Goal: Information Seeking & Learning: Find specific fact

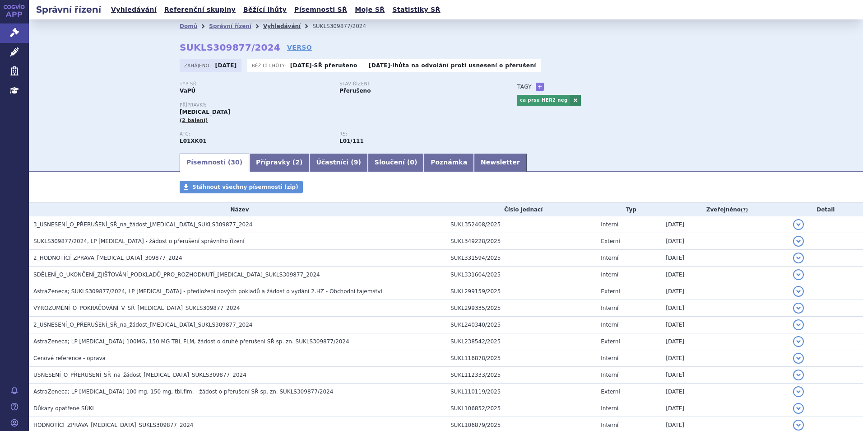
click at [268, 27] on link "Vyhledávání" at bounding box center [281, 26] width 37 height 6
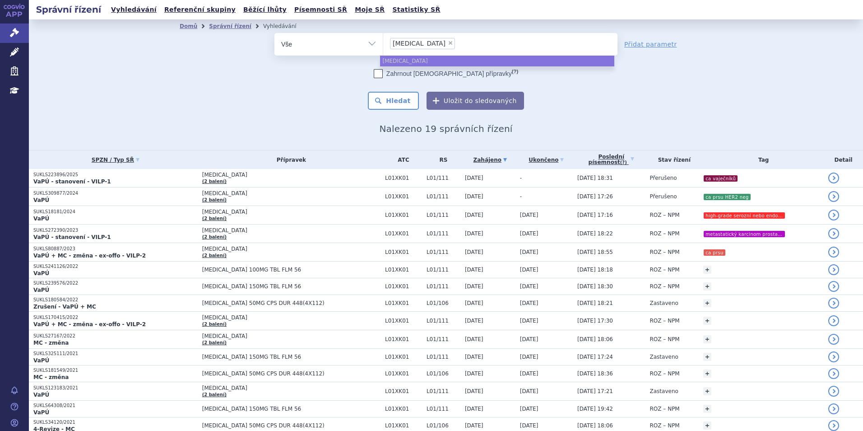
click at [448, 43] on span "×" at bounding box center [450, 42] width 5 height 5
click at [383, 43] on select "lynparza" at bounding box center [383, 44] width 0 height 23
click at [419, 43] on ul "× lynparza" at bounding box center [500, 43] width 234 height 20
click at [383, 43] on select "lynparza" at bounding box center [383, 44] width 0 height 23
click at [419, 41] on ul at bounding box center [500, 42] width 234 height 19
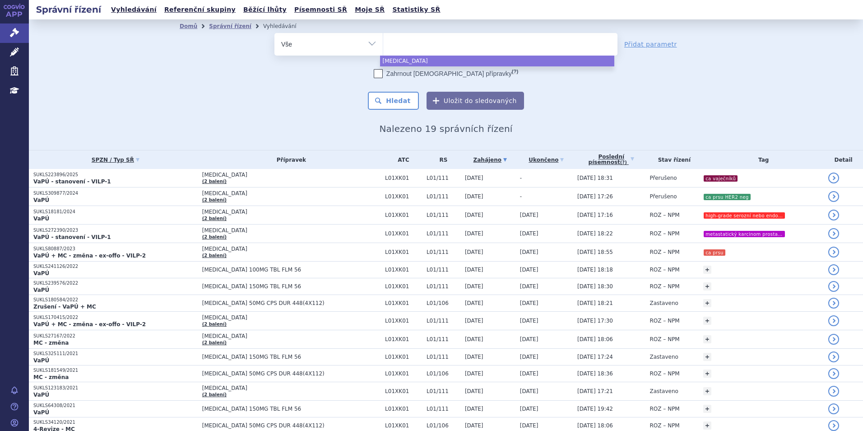
click at [383, 41] on select "lynparza" at bounding box center [383, 44] width 0 height 23
select select "lynparza"
type input "sa"
type input "sar"
type input "sarcli"
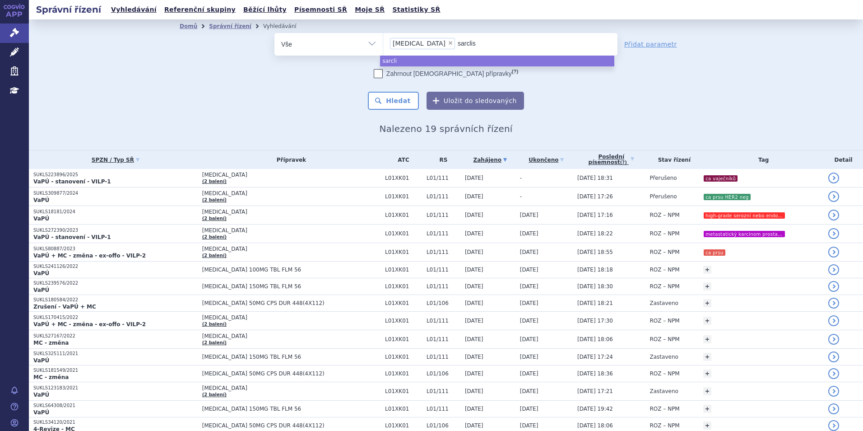
type input "sarclisa"
click at [448, 44] on span "×" at bounding box center [450, 42] width 5 height 5
click at [383, 44] on select "lynparza sarclisa" at bounding box center [383, 44] width 0 height 23
select select "sarclisa"
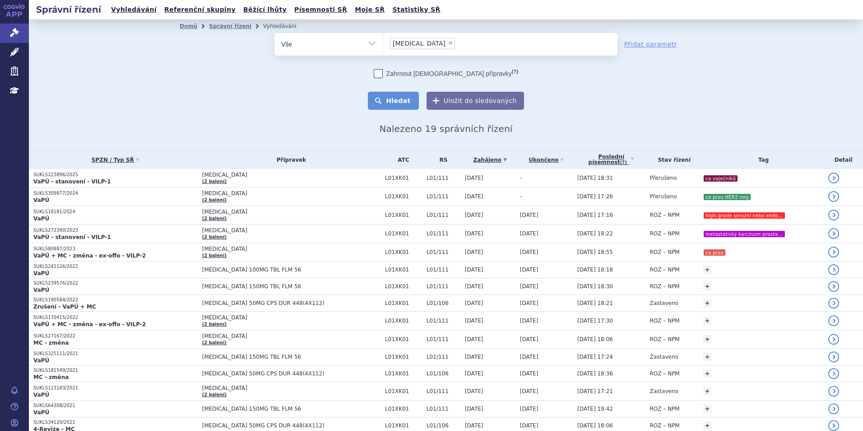
click at [403, 99] on button "Hledat" at bounding box center [393, 101] width 51 height 18
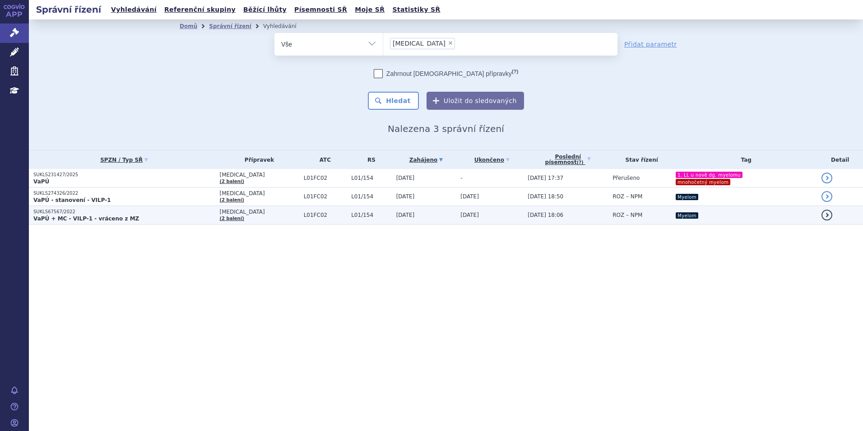
click at [129, 215] on p "VaPÚ + MC - VILP-1 - vráceno z MZ" at bounding box center [124, 218] width 182 height 7
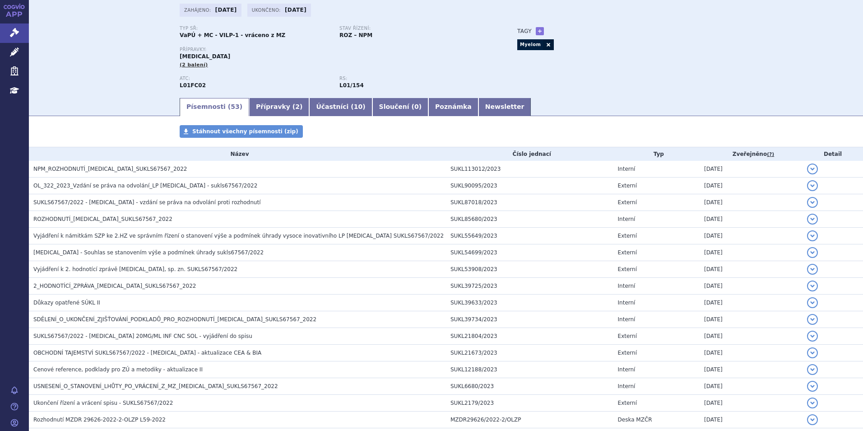
scroll to position [316, 0]
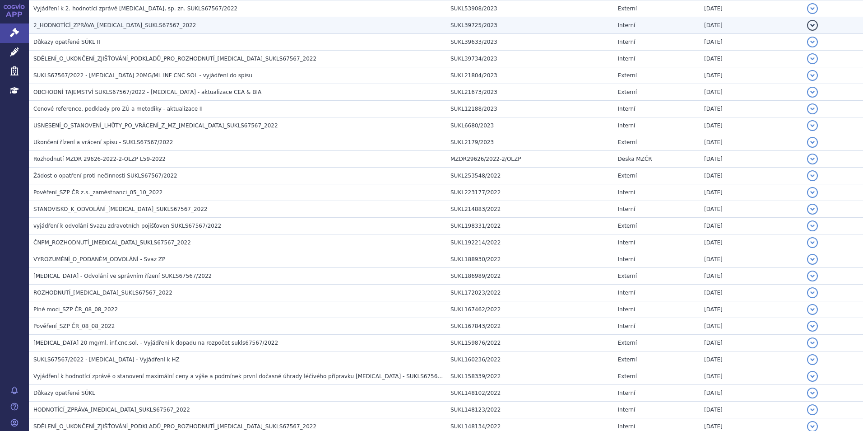
click at [157, 27] on span "2_HODNOTÍCÍ_ZPRÁVA_SARCLISA_SUKLS67567_2022" at bounding box center [114, 25] width 163 height 6
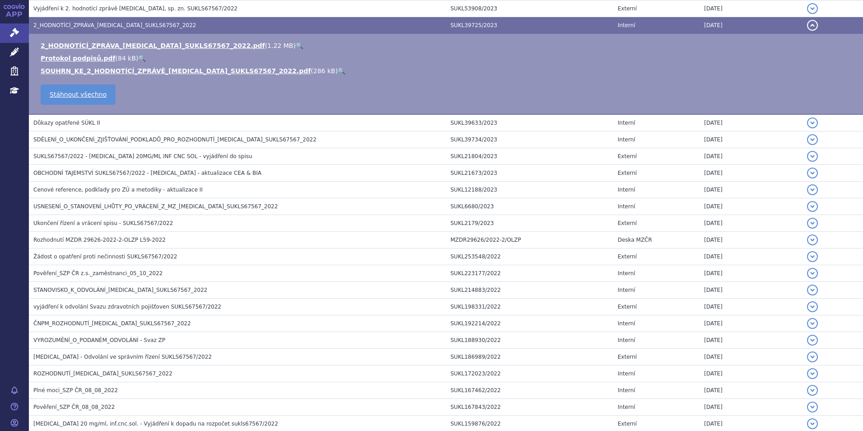
click at [296, 47] on link "🔍" at bounding box center [300, 45] width 8 height 7
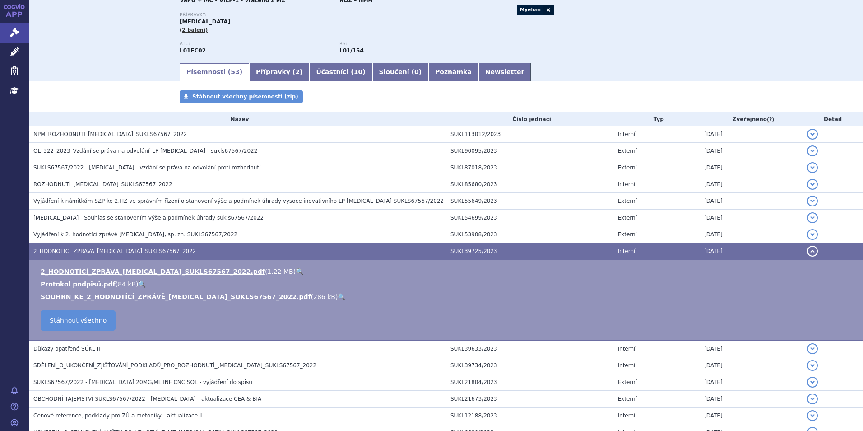
scroll to position [0, 0]
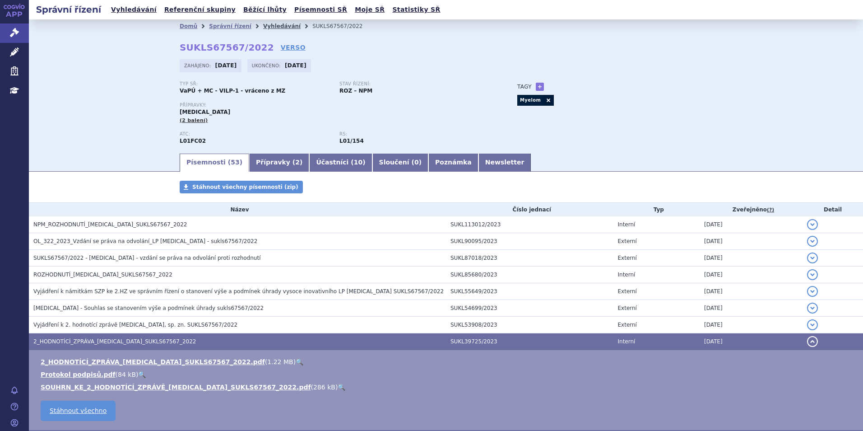
click at [270, 27] on link "Vyhledávání" at bounding box center [281, 26] width 37 height 6
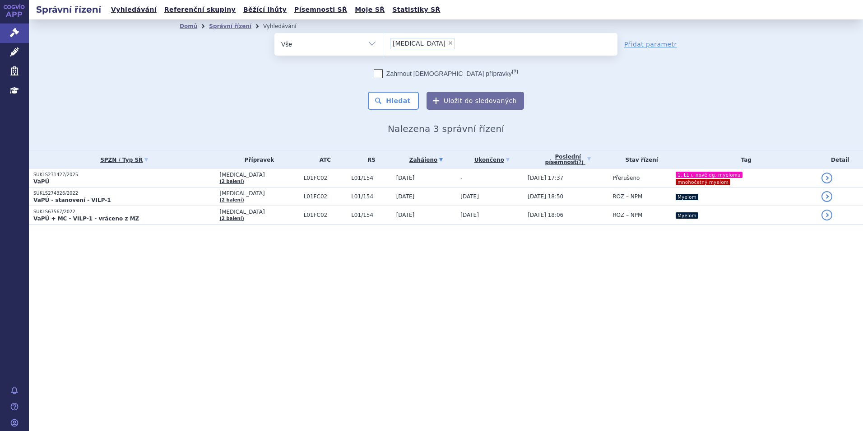
click at [448, 42] on span "×" at bounding box center [450, 42] width 5 height 5
click at [383, 42] on select "sarclisa" at bounding box center [383, 44] width 0 height 23
select select
click at [417, 42] on ul at bounding box center [500, 42] width 234 height 19
click at [383, 42] on select "sarclisa" at bounding box center [383, 44] width 0 height 23
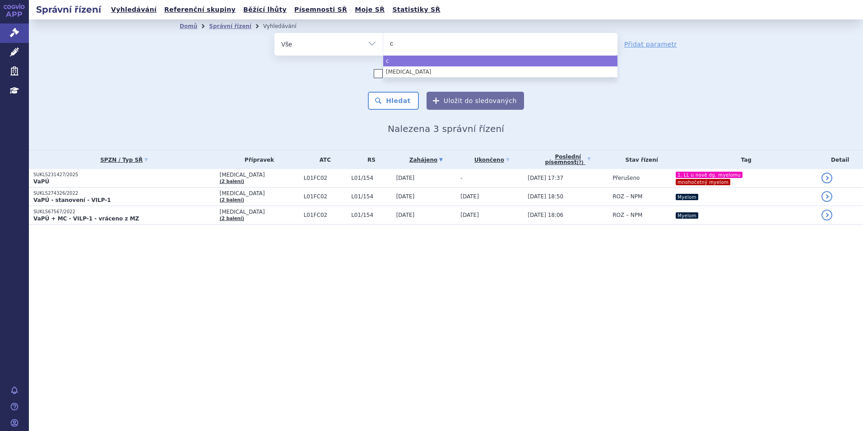
type input "co"
type input "col"
type input "colu"
type input "columv"
type input "columvi"
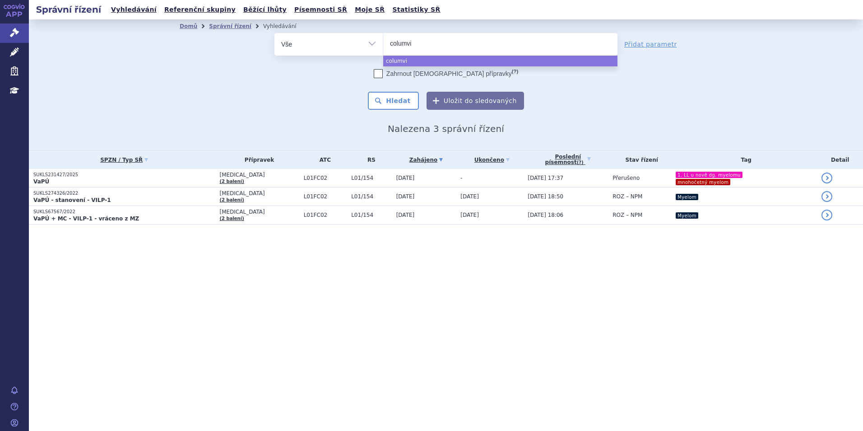
select select "columvi"
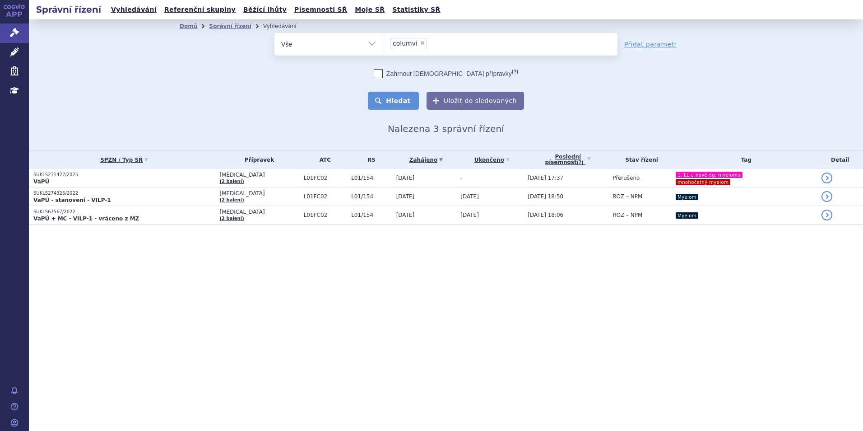
click at [403, 100] on button "Hledat" at bounding box center [393, 101] width 51 height 18
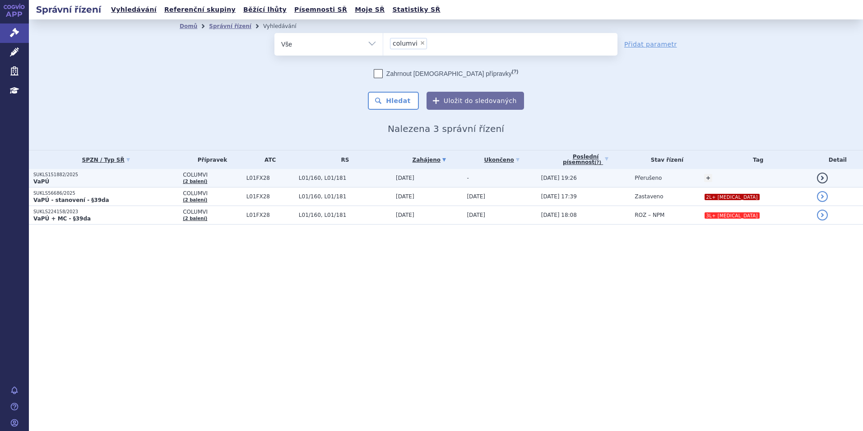
drag, startPoint x: 0, startPoint y: 0, endPoint x: 92, endPoint y: 178, distance: 200.1
click at [92, 178] on p "VaPÚ" at bounding box center [105, 181] width 145 height 7
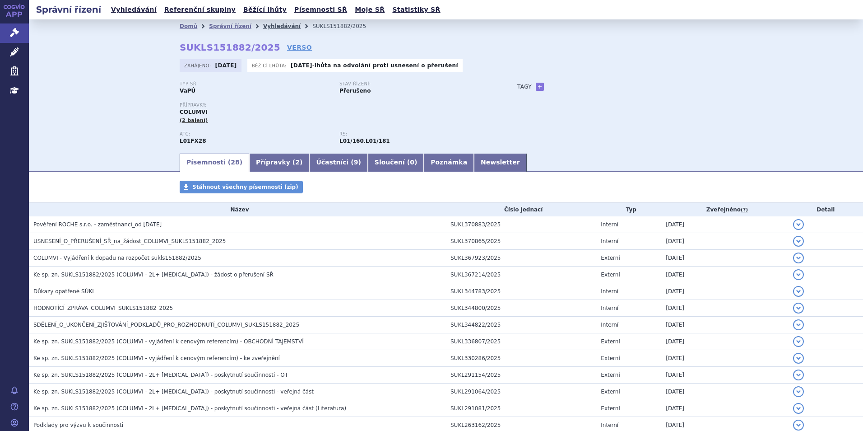
click at [273, 28] on link "Vyhledávání" at bounding box center [281, 26] width 37 height 6
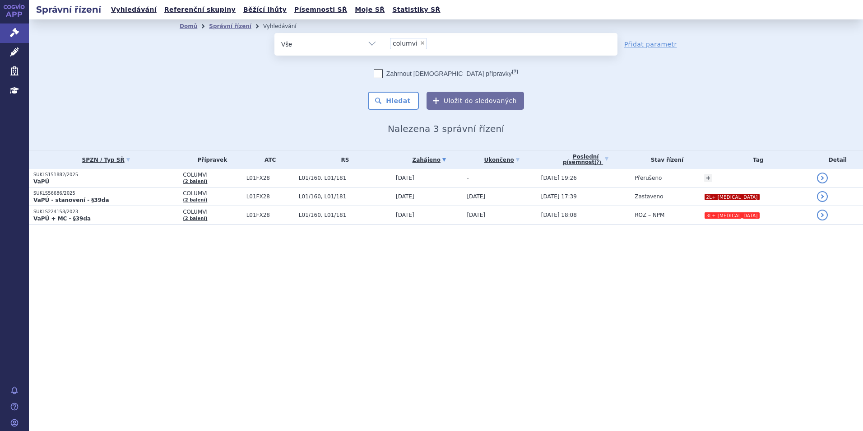
click at [420, 43] on span "×" at bounding box center [422, 42] width 5 height 5
click at [383, 43] on select "columvi" at bounding box center [383, 44] width 0 height 23
select select
type input "sa"
type input "sar"
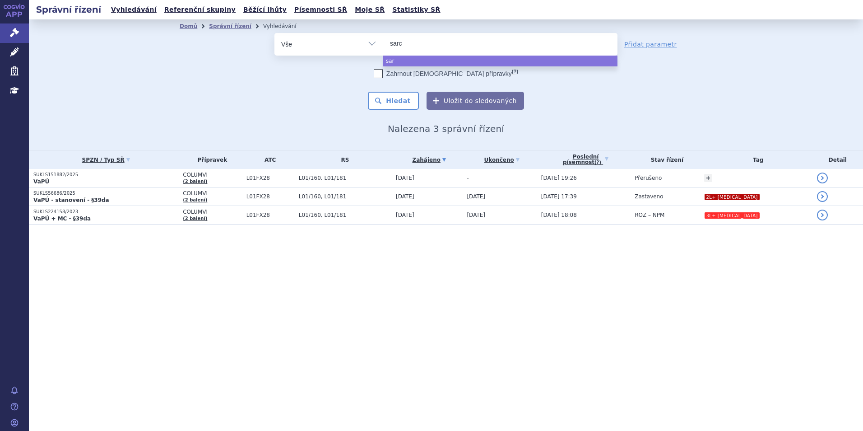
type input "sarcl"
type input "sarclis"
type input "sarclisa"
select select "sarclisa"
click at [448, 41] on span "×" at bounding box center [450, 42] width 5 height 5
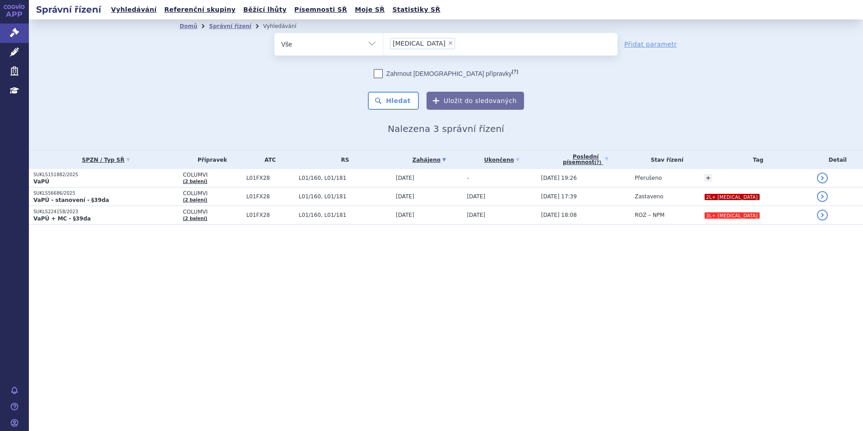
click at [383, 41] on select "columvi sarclisa" at bounding box center [383, 44] width 0 height 23
select select
click at [419, 41] on ul at bounding box center [500, 42] width 234 height 19
click at [383, 41] on select "columvi sarclisa" at bounding box center [383, 44] width 0 height 23
type input "o"
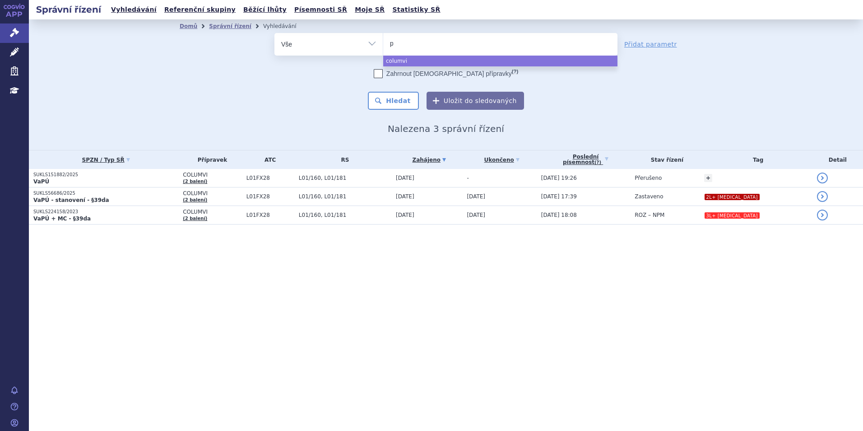
type input "pr"
type input "pre"
type input "preh"
type input "preg"
type input "pregab"
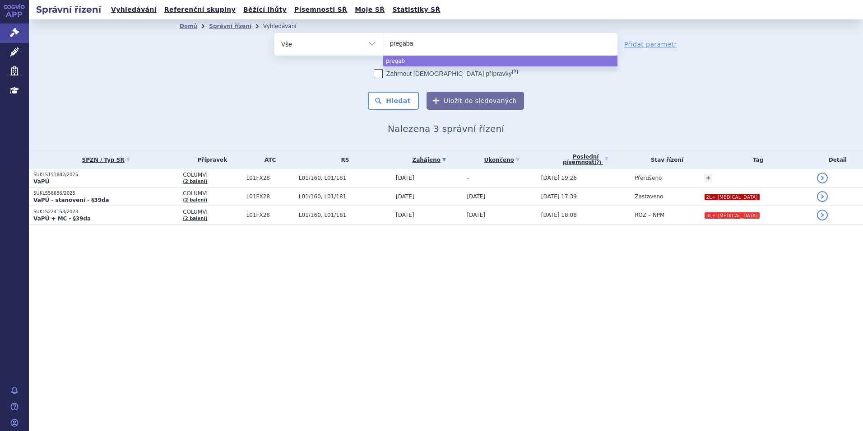
type input "pregabal"
type input "[MEDICAL_DATA]"
type input "pregabaliny"
select select "pregabaliny"
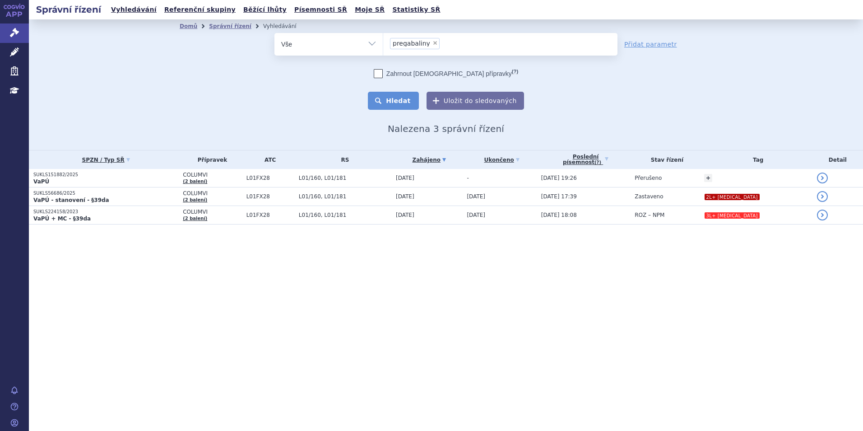
click at [391, 105] on button "Hledat" at bounding box center [393, 101] width 51 height 18
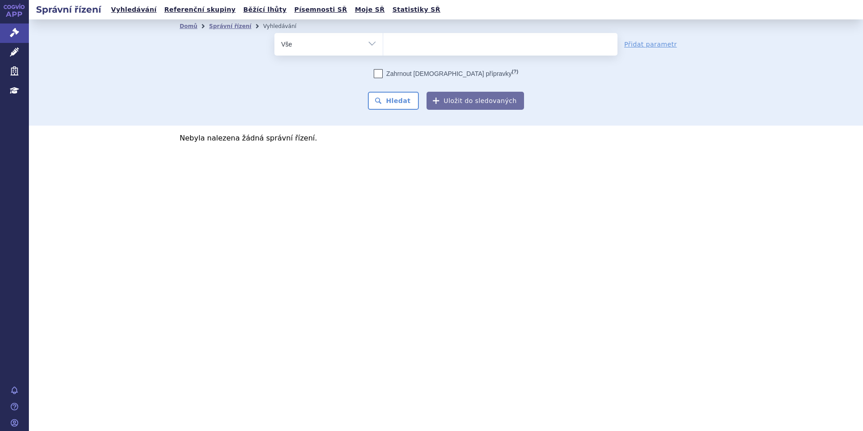
select select
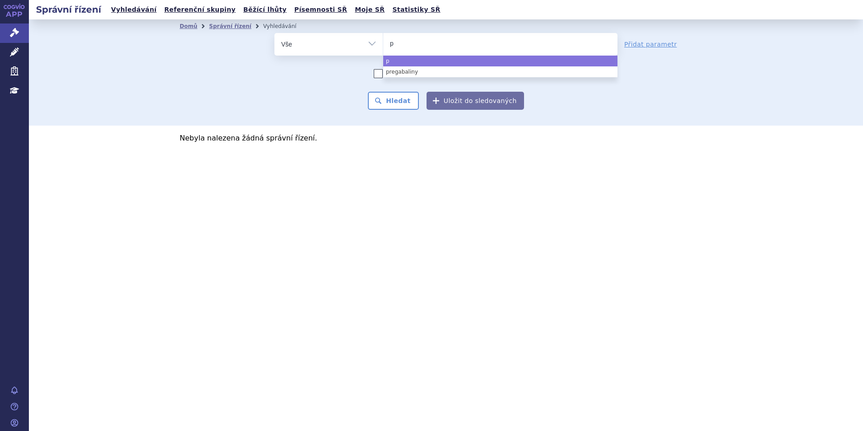
type input "pe"
type input "p"
type input "pre"
type input "preg"
type input "pregg"
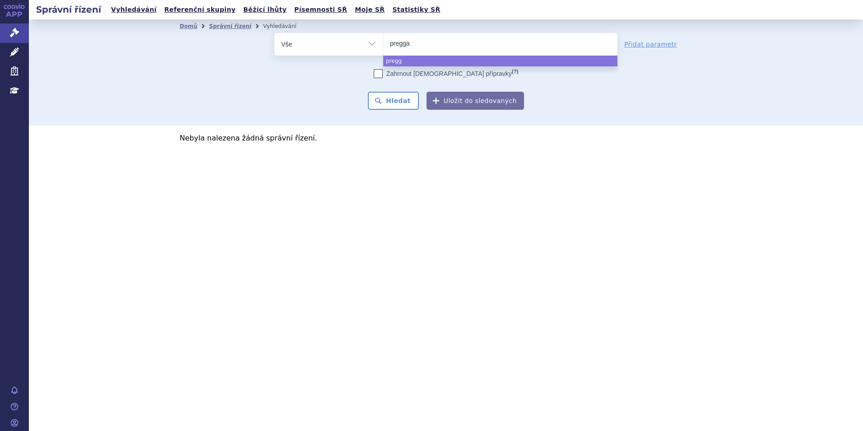
type input "preggab"
type input "preggabali"
type input "preggabal"
type input "preggab"
type input "pregga"
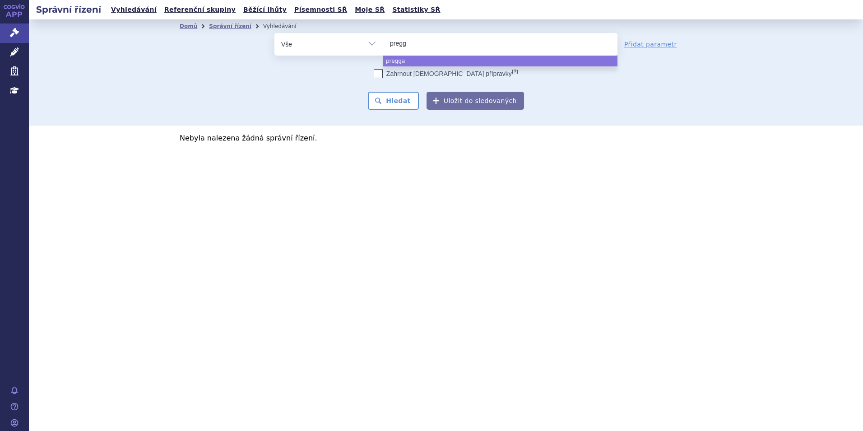
type input "preg"
type input "prega"
type input "pregab"
type input "pregaba"
type input "pregabali"
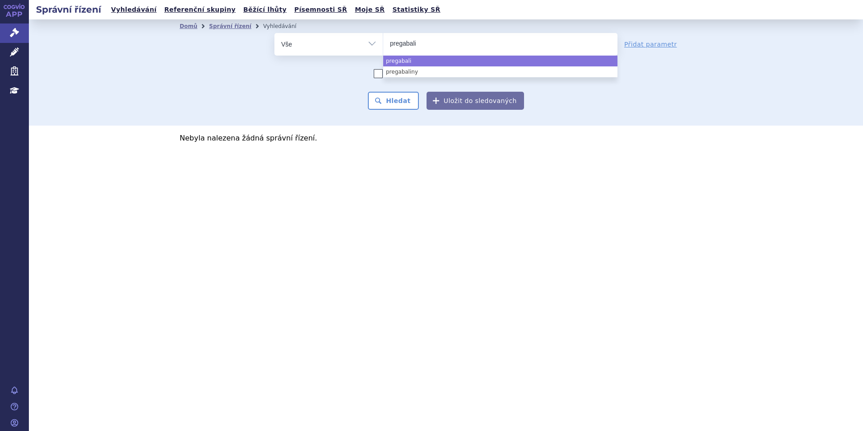
type input "[MEDICAL_DATA]"
select select "[MEDICAL_DATA]"
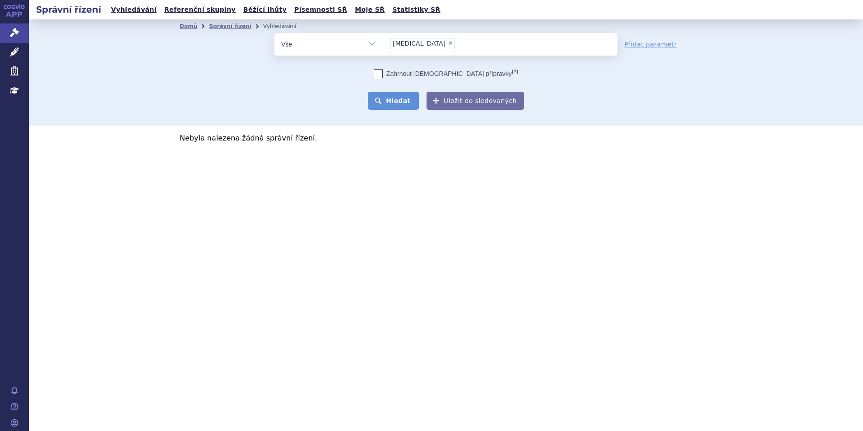
click at [390, 99] on button "Hledat" at bounding box center [393, 101] width 51 height 18
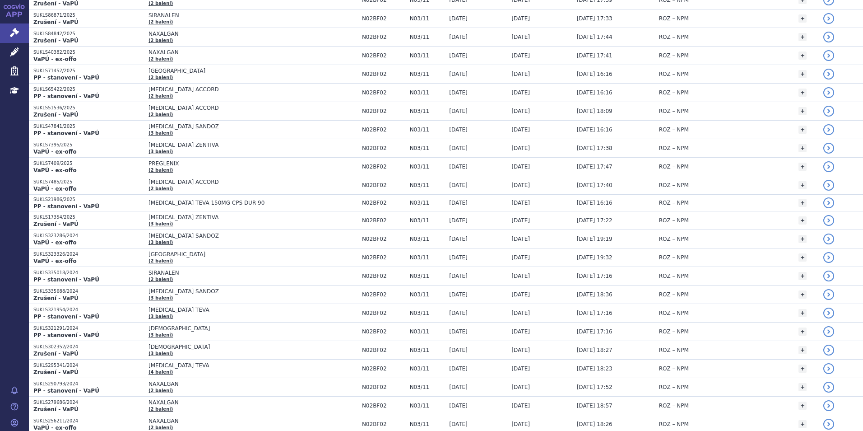
scroll to position [1084, 0]
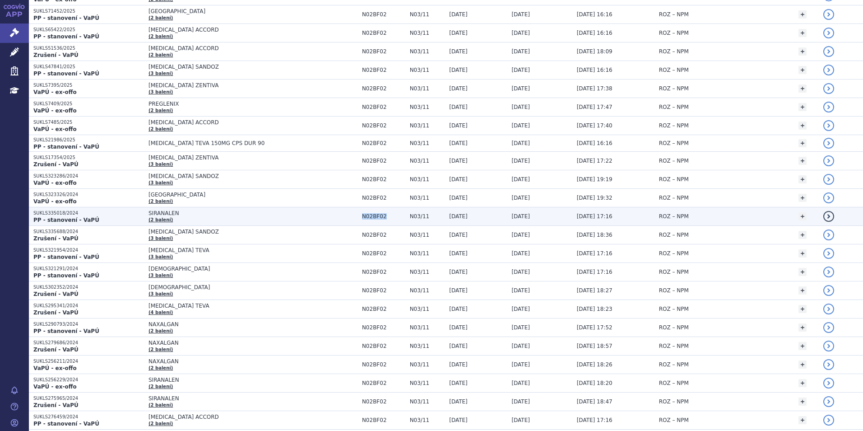
drag, startPoint x: 369, startPoint y: 215, endPoint x: 344, endPoint y: 218, distance: 25.4
click at [358, 218] on td "N02BF02" at bounding box center [382, 216] width 48 height 19
